Goal: Check status: Check status

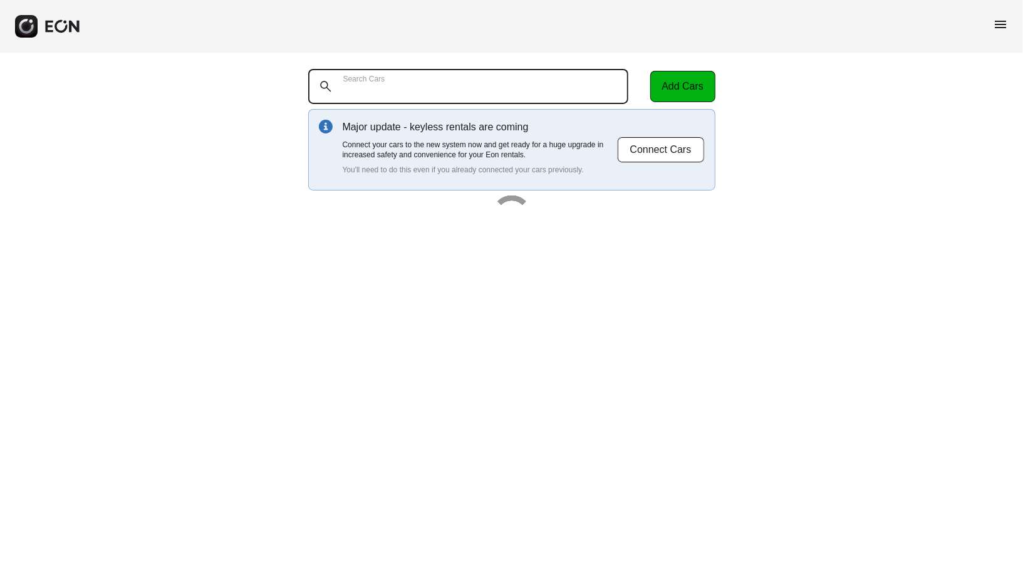
click at [393, 76] on Cars "Search Cars" at bounding box center [468, 86] width 321 height 35
type Cars "*"
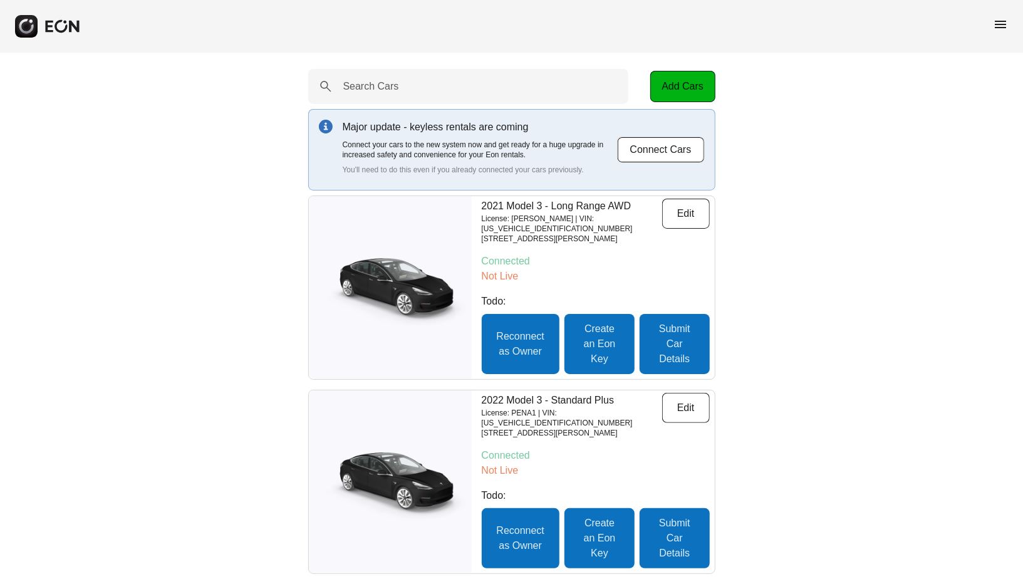
click at [997, 19] on span "menu" at bounding box center [1000, 24] width 15 height 15
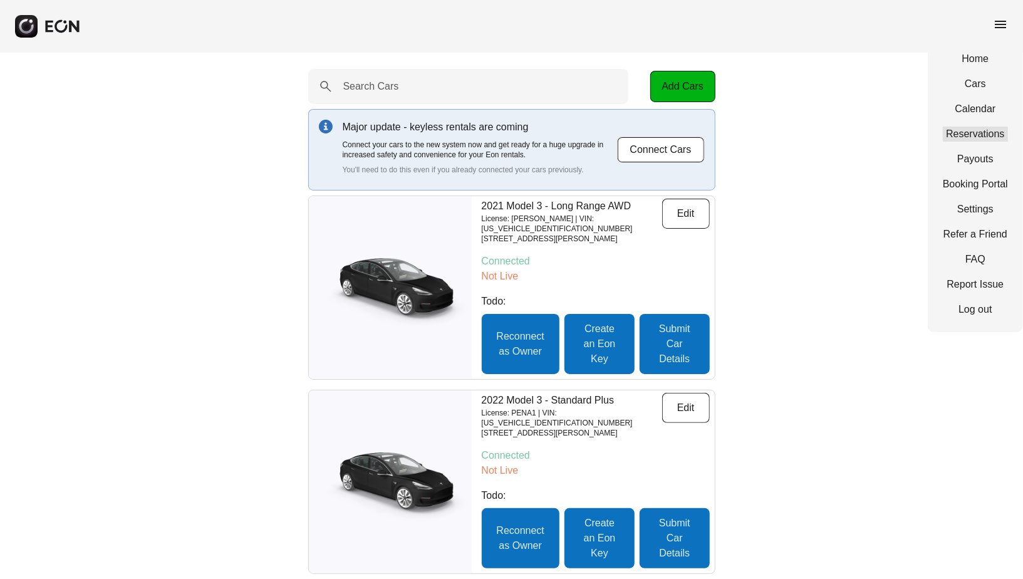
click at [958, 133] on link "Reservations" at bounding box center [975, 134] width 65 height 15
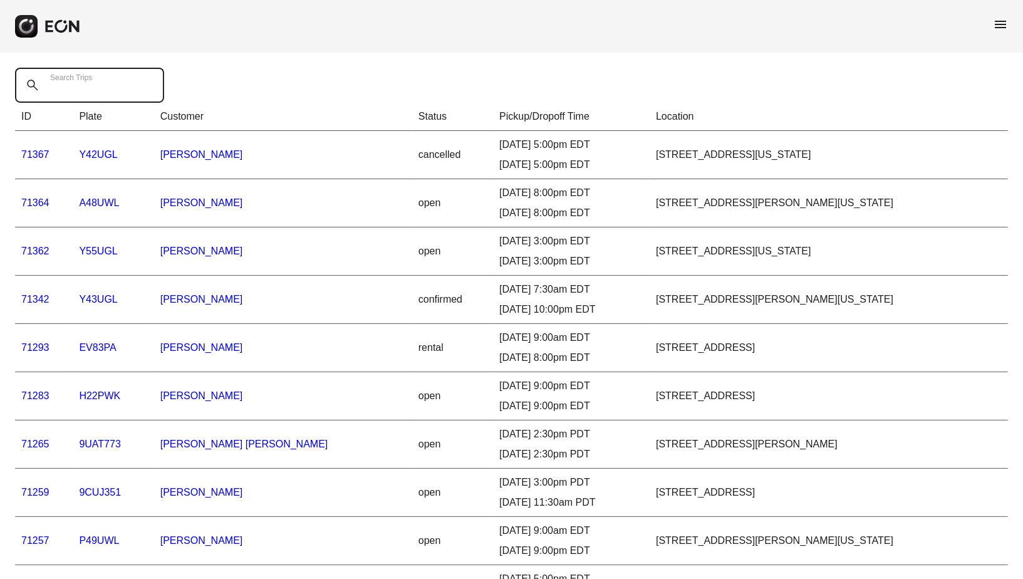
click at [130, 89] on Trips "Search Trips" at bounding box center [89, 85] width 149 height 35
paste Trips "*"
type Trips "*"
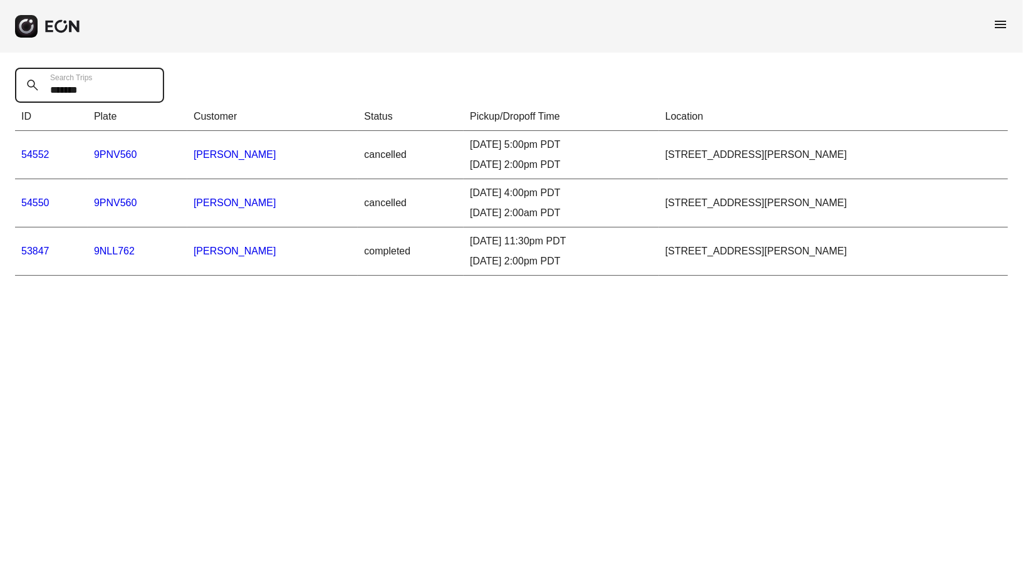
type Trips "*******"
click at [38, 247] on link "53847" at bounding box center [35, 250] width 28 height 11
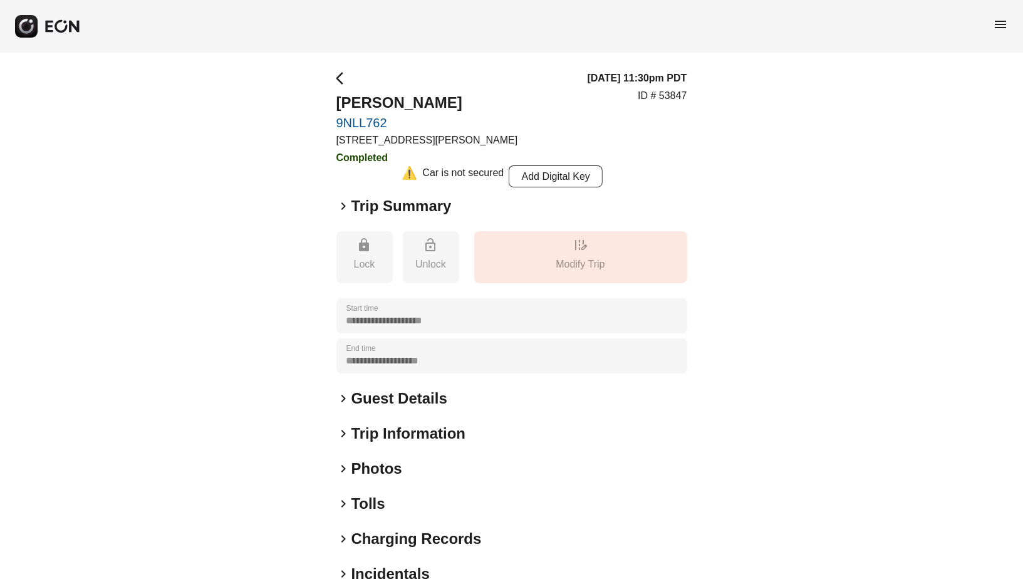
scroll to position [67, 0]
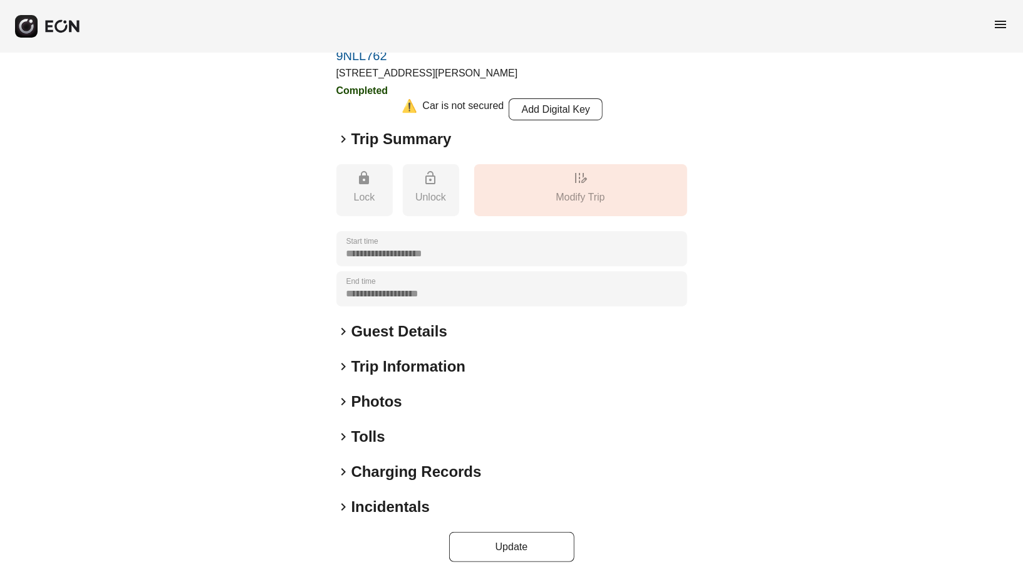
click at [377, 402] on h2 "Photos" at bounding box center [376, 401] width 51 height 20
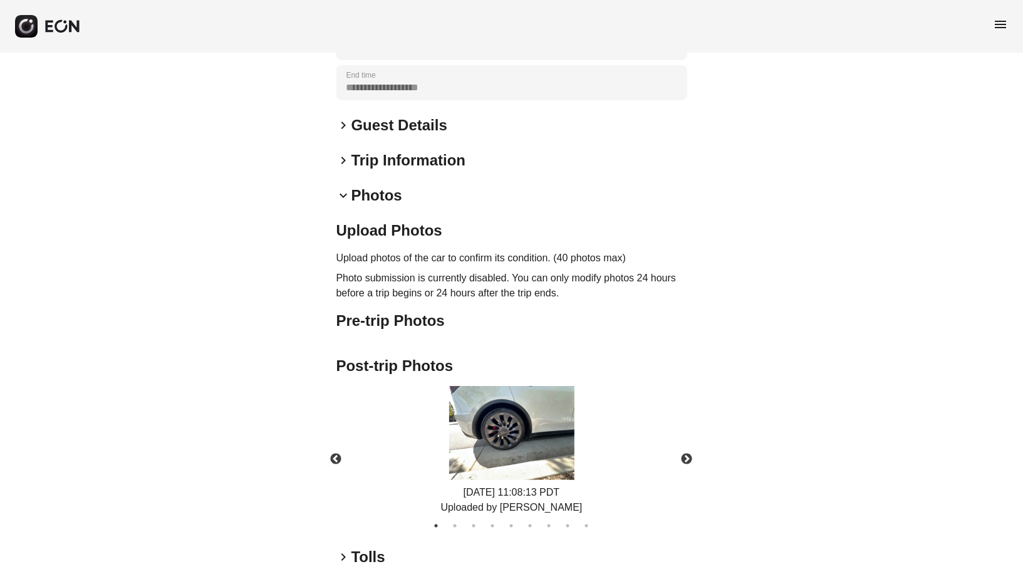
scroll to position [300, 0]
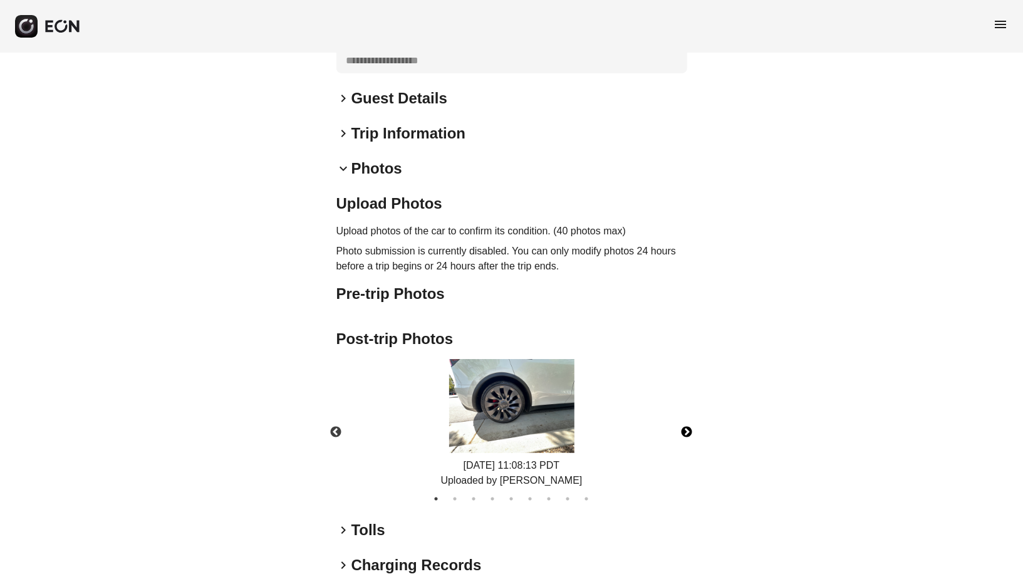
click at [685, 429] on button "Next" at bounding box center [687, 432] width 44 height 44
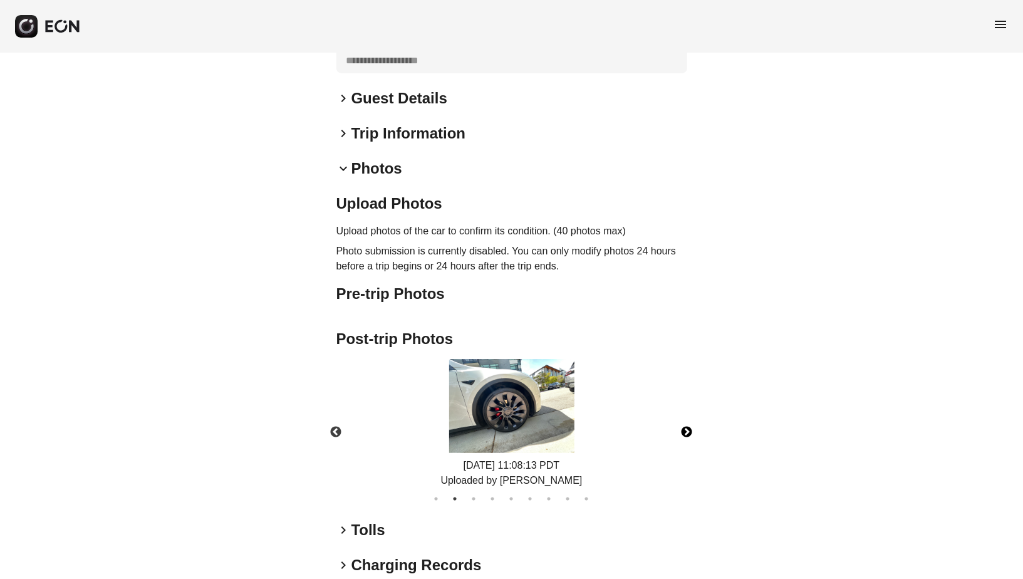
click at [685, 429] on button "Next" at bounding box center [687, 432] width 44 height 44
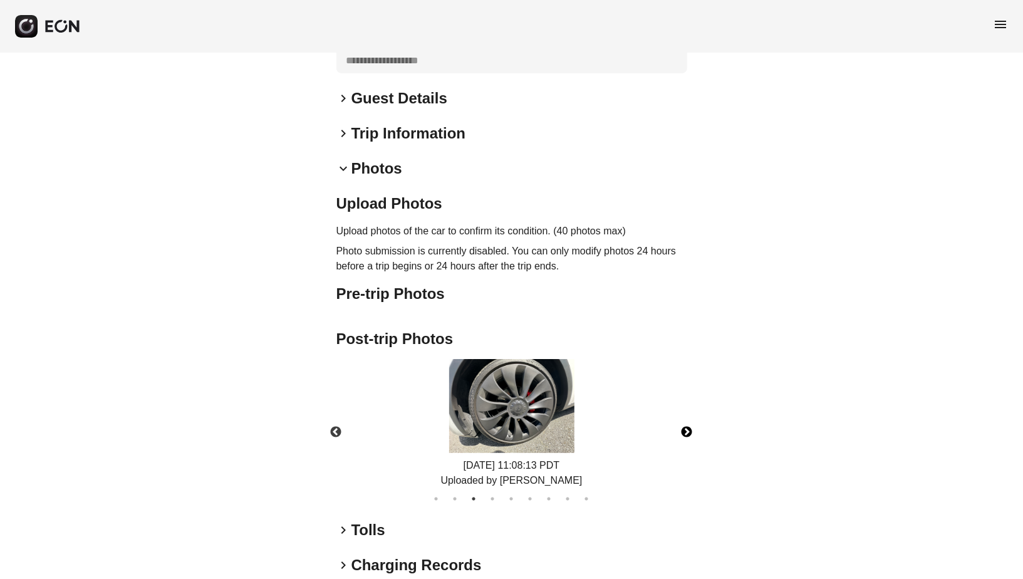
click at [499, 434] on img at bounding box center [511, 406] width 125 height 94
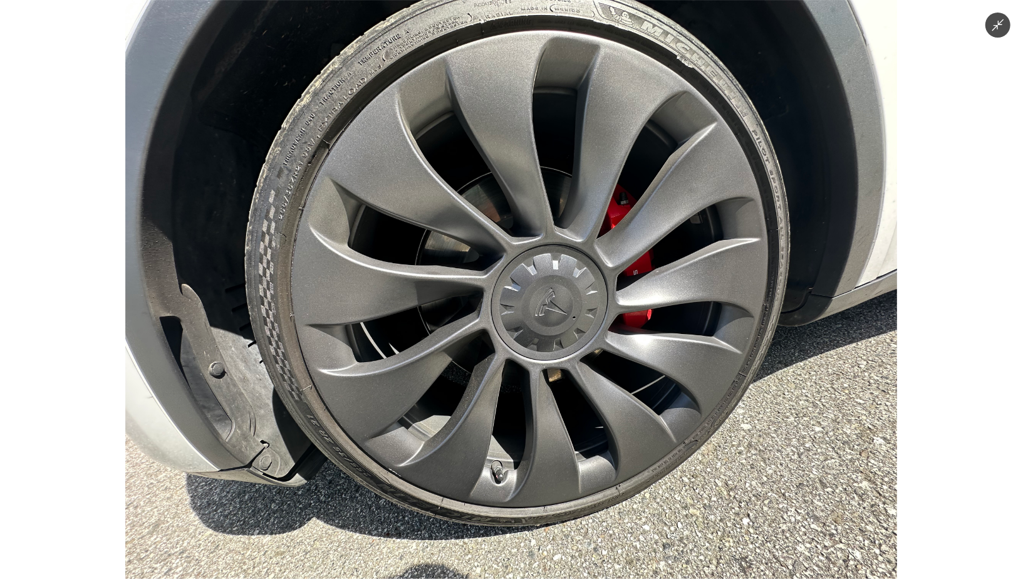
click at [766, 254] on img at bounding box center [511, 289] width 772 height 579
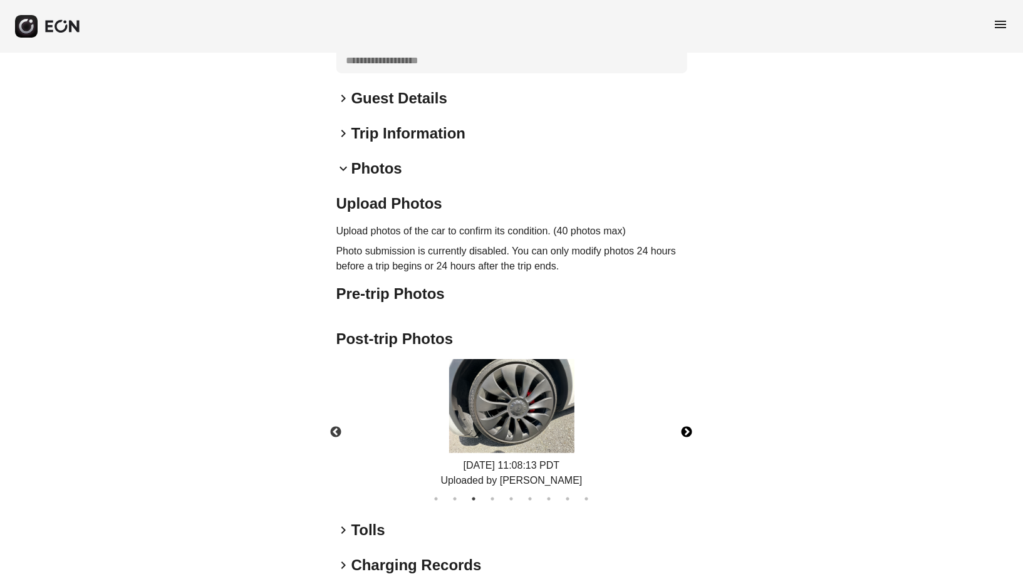
click at [683, 429] on button "Next" at bounding box center [687, 432] width 44 height 44
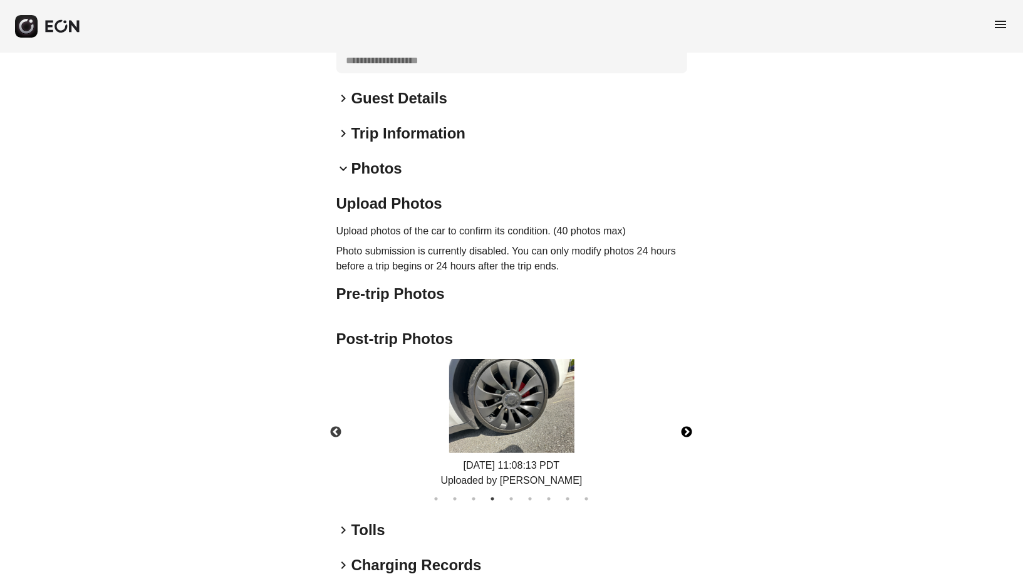
click at [684, 429] on button "Next" at bounding box center [687, 432] width 44 height 44
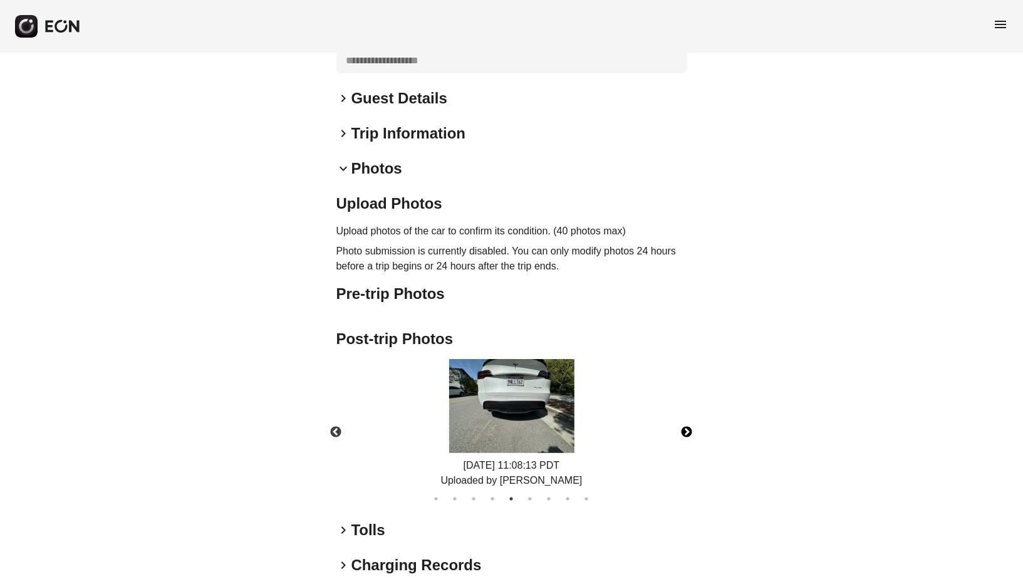
click at [684, 429] on button "Next" at bounding box center [687, 432] width 44 height 44
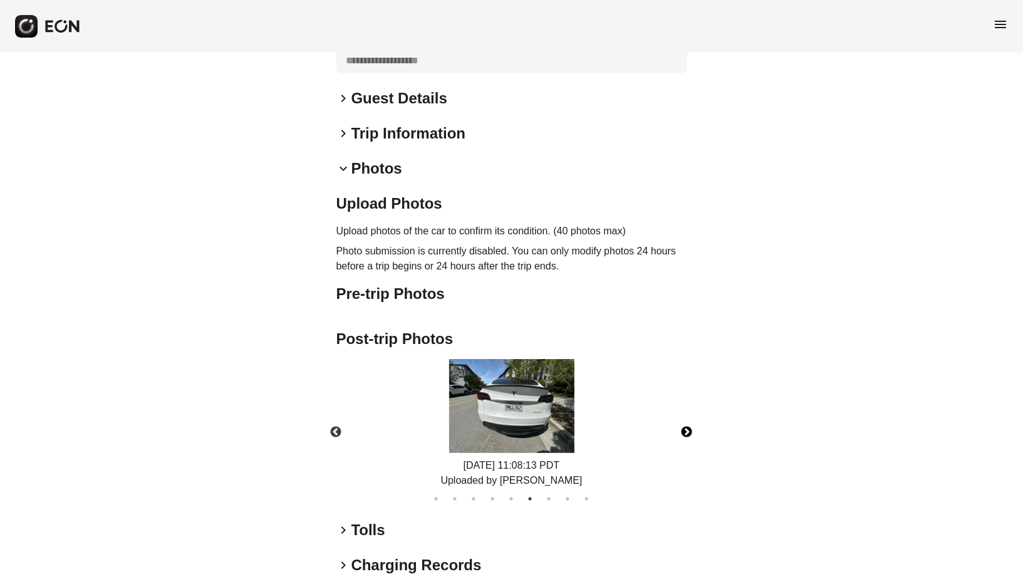
click at [684, 429] on button "Next" at bounding box center [687, 432] width 44 height 44
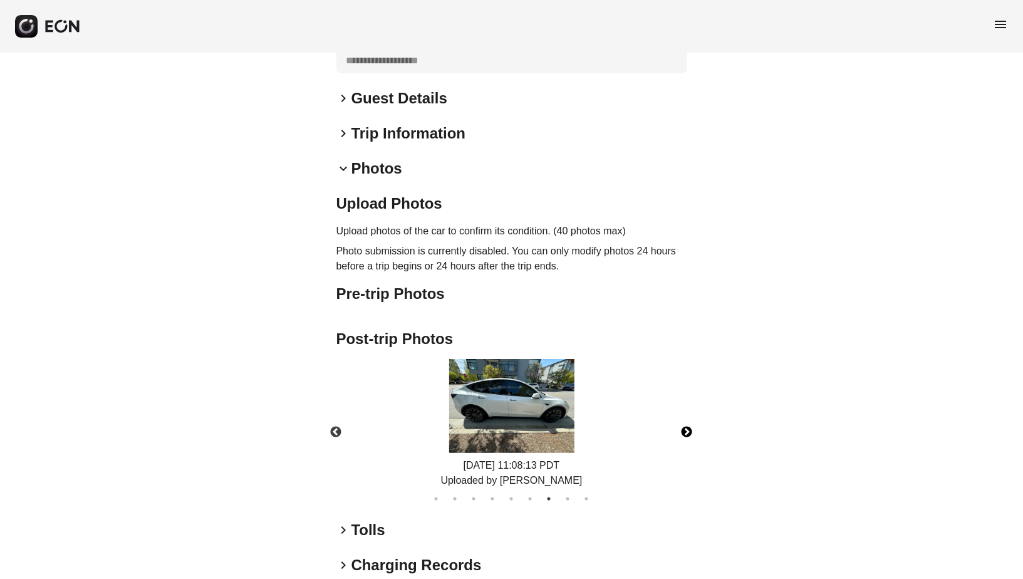
click at [487, 415] on img at bounding box center [511, 406] width 125 height 94
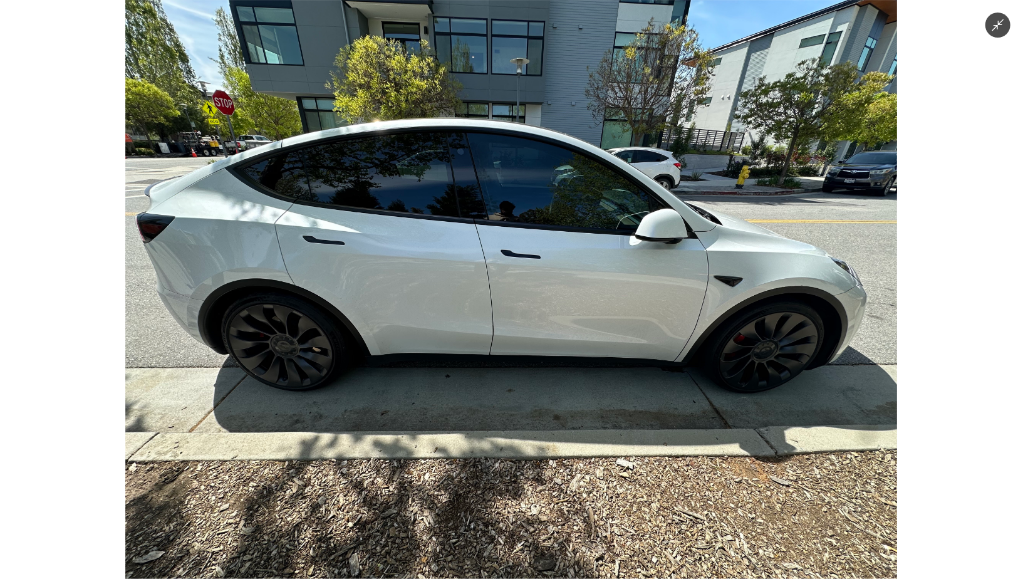
click at [249, 361] on img at bounding box center [511, 289] width 772 height 579
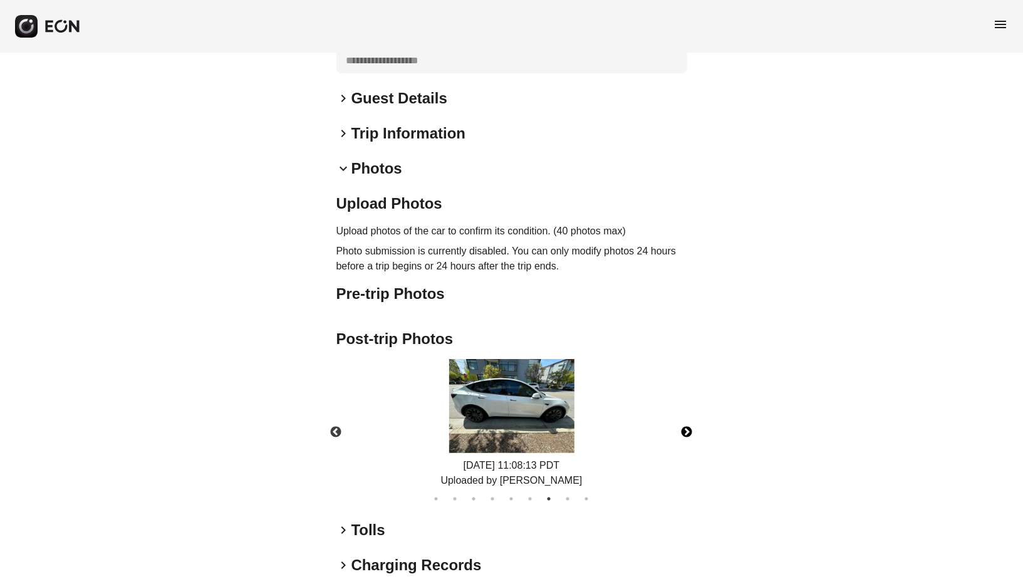
click at [683, 426] on button "Next" at bounding box center [687, 432] width 44 height 44
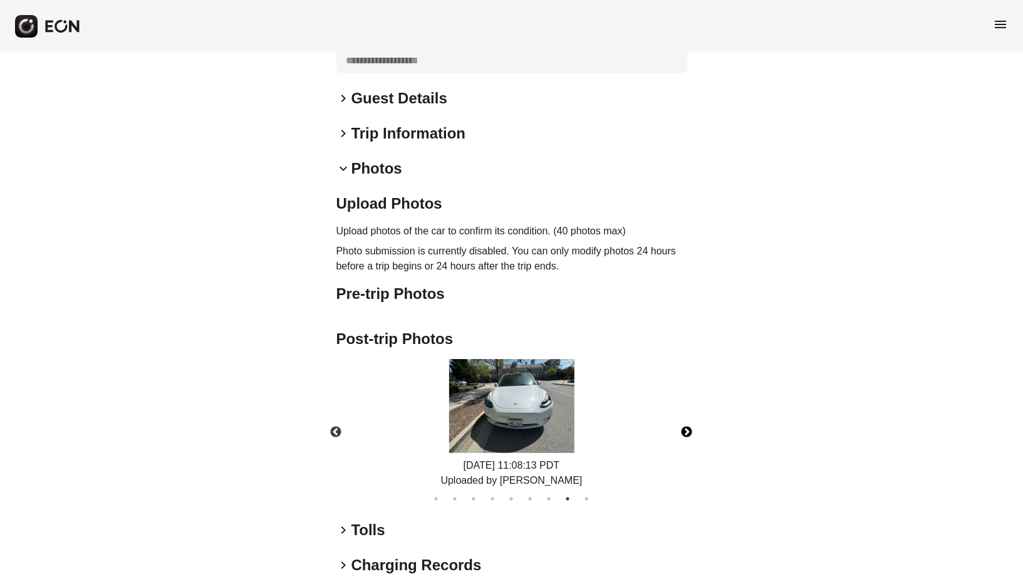
click at [688, 428] on button "Next" at bounding box center [687, 432] width 44 height 44
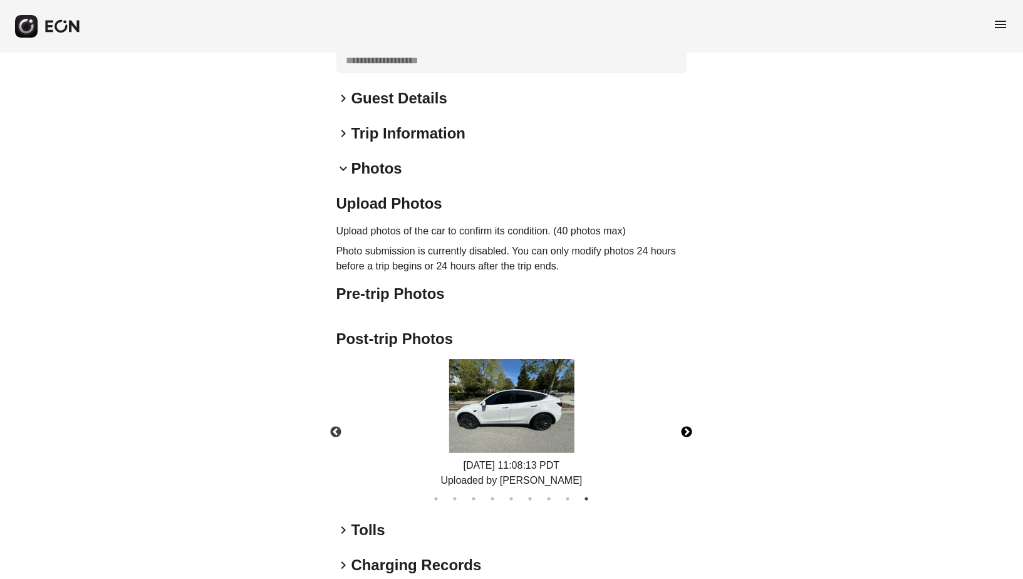
click at [529, 424] on img at bounding box center [511, 406] width 125 height 94
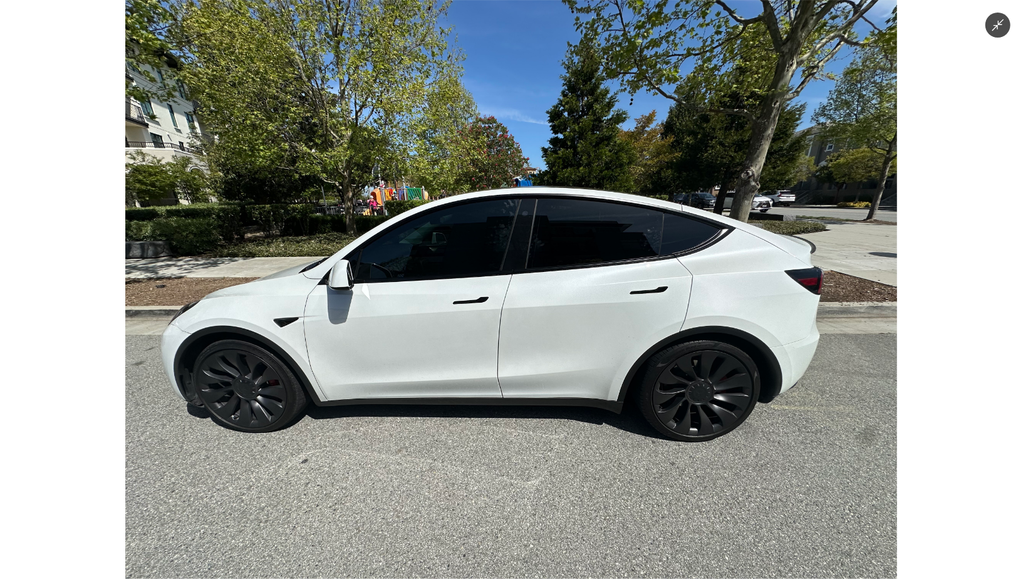
click at [529, 424] on img at bounding box center [511, 289] width 772 height 579
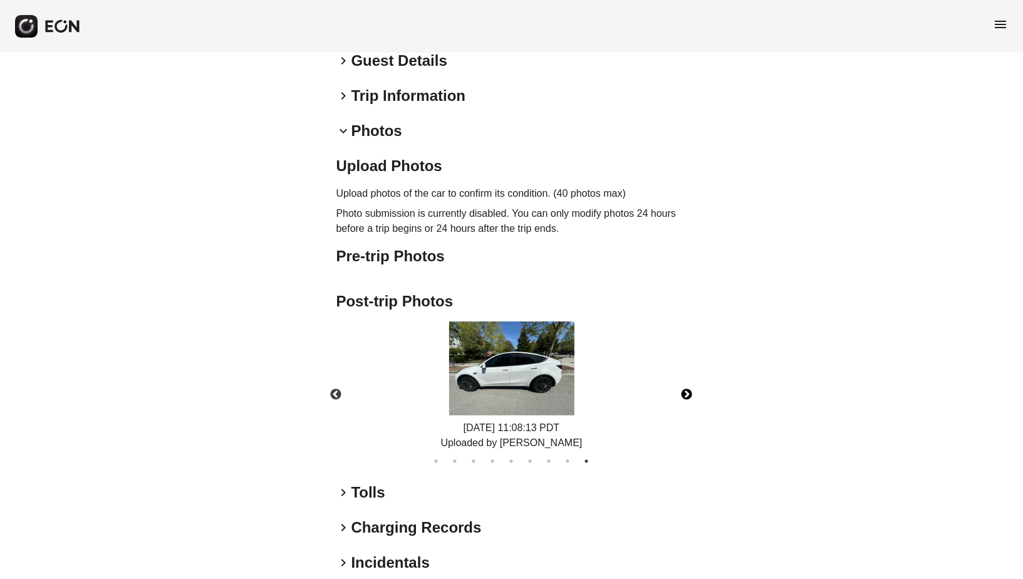
scroll to position [326, 0]
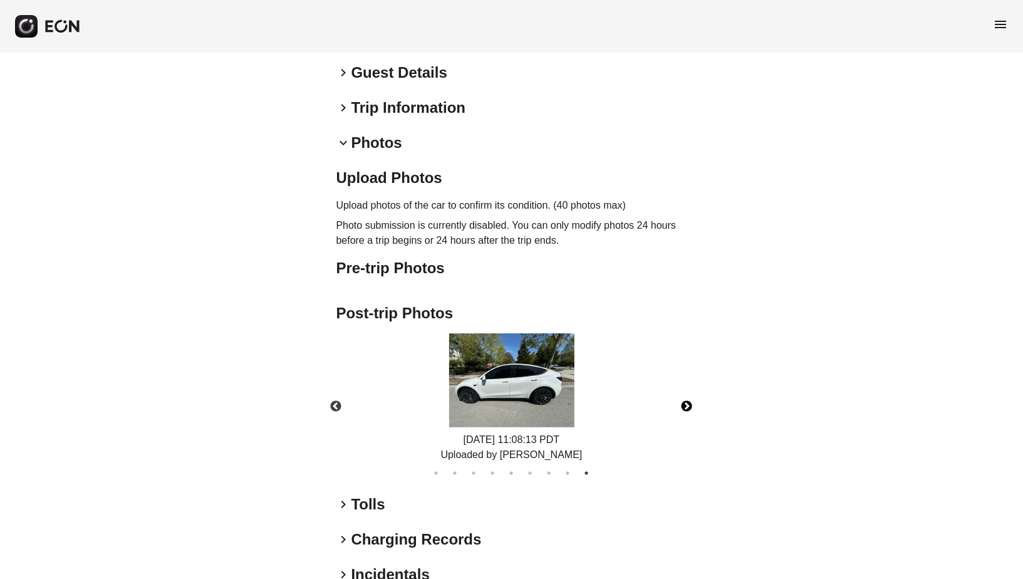
click at [688, 401] on button "Next" at bounding box center [687, 407] width 44 height 44
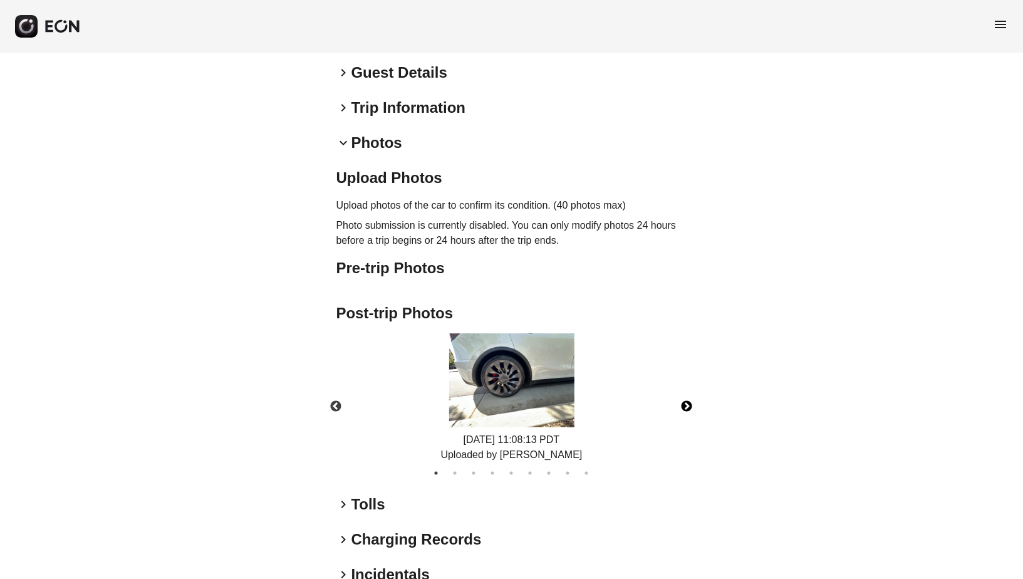
click at [502, 367] on img at bounding box center [511, 380] width 125 height 94
click at [520, 390] on img at bounding box center [510, 380] width 125 height 94
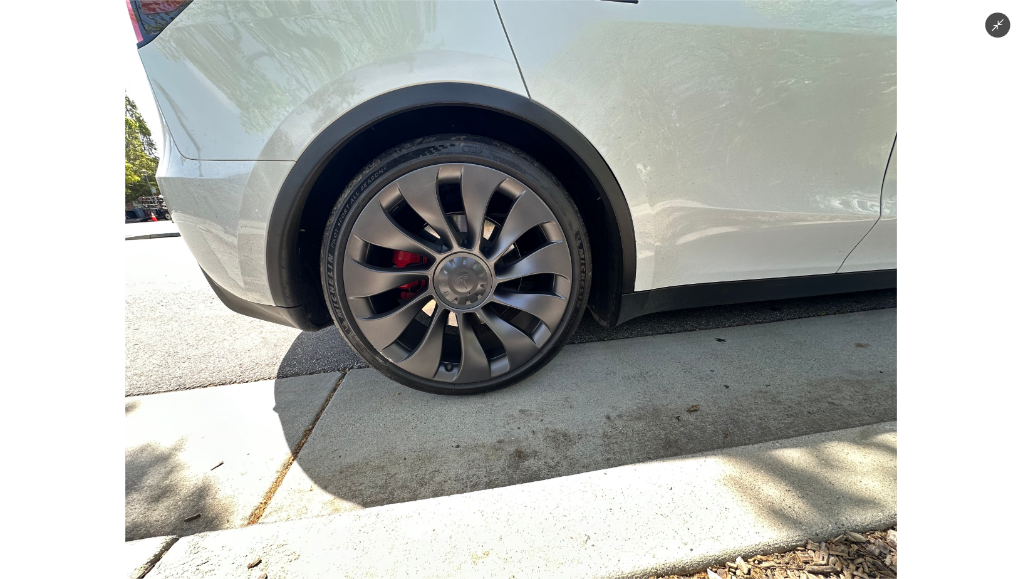
click at [543, 395] on img at bounding box center [511, 289] width 772 height 579
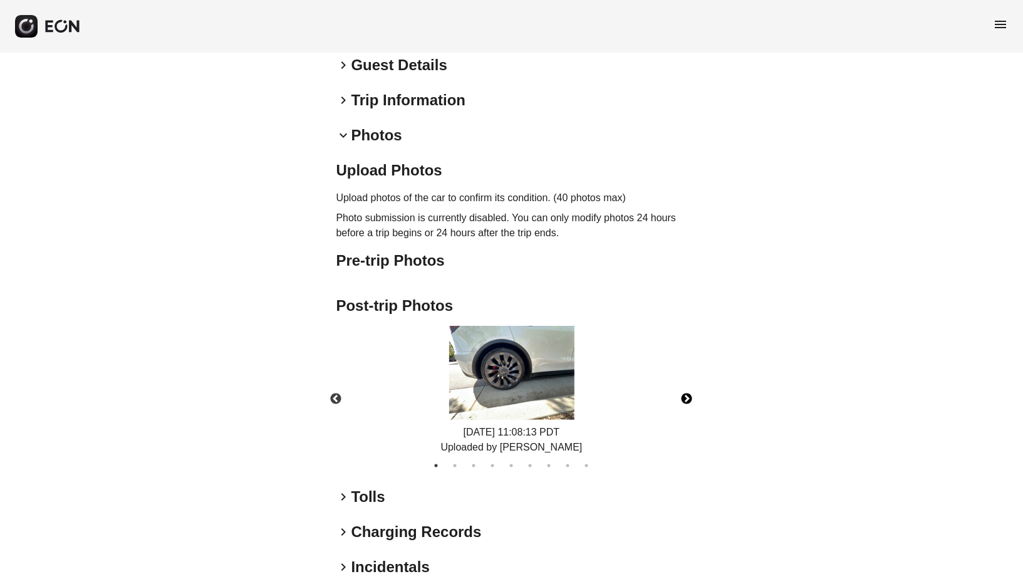
scroll to position [394, 0]
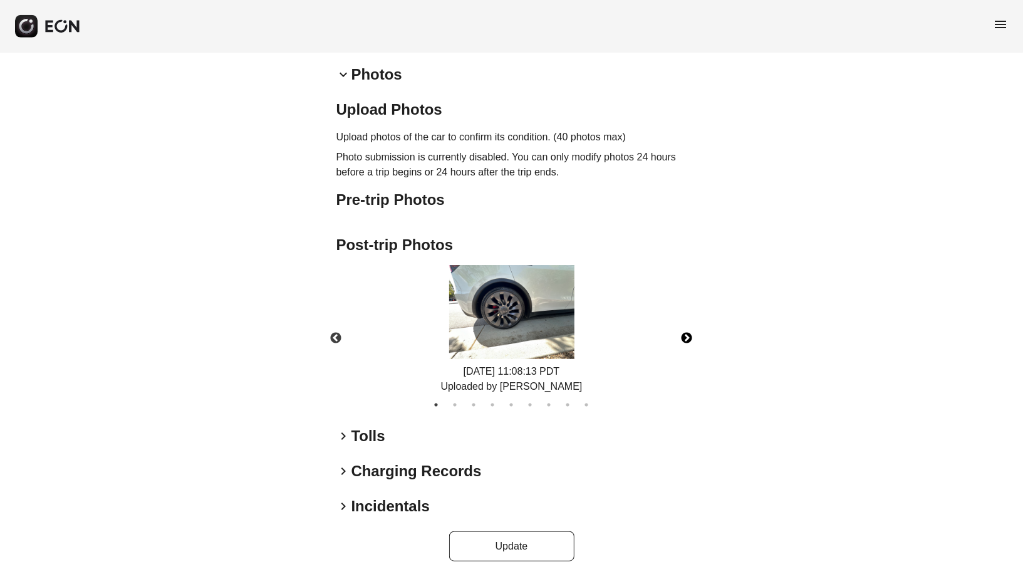
click at [681, 337] on button "Next" at bounding box center [687, 338] width 44 height 44
